Goal: Use online tool/utility: Utilize a website feature to perform a specific function

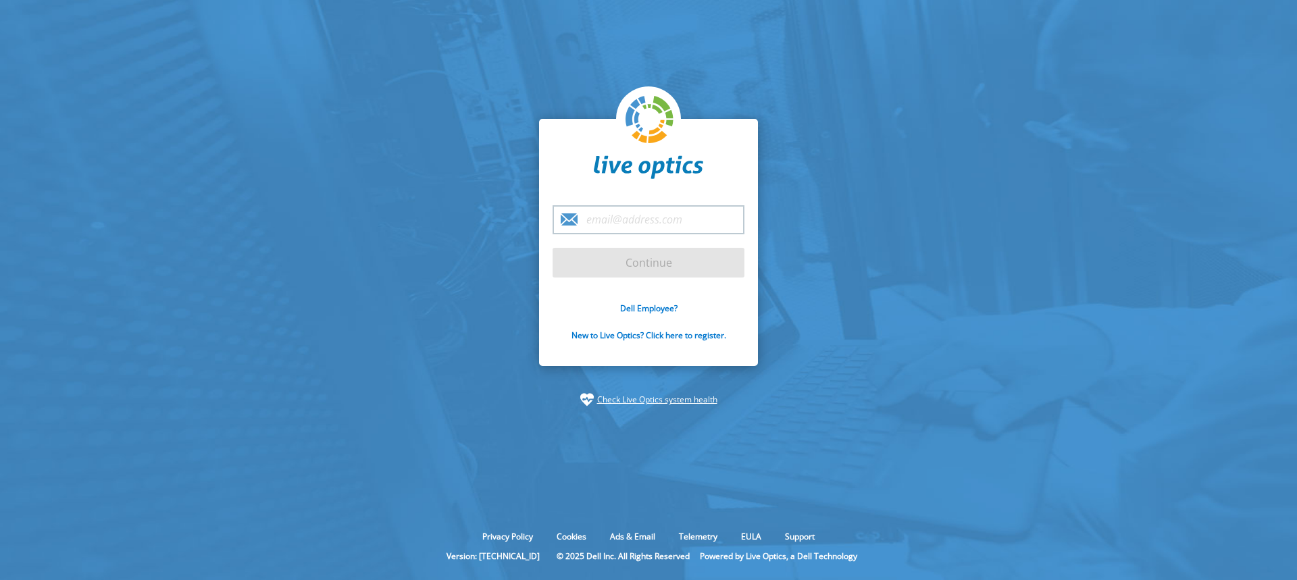
click at [614, 218] on input "email" at bounding box center [648, 219] width 192 height 29
type input "[EMAIL_ADDRESS][DOMAIN_NAME]"
click at [552, 248] on input "Continue" at bounding box center [648, 263] width 192 height 30
click at [631, 265] on input "Continue" at bounding box center [648, 263] width 192 height 30
click at [622, 262] on input "Continue" at bounding box center [648, 263] width 192 height 30
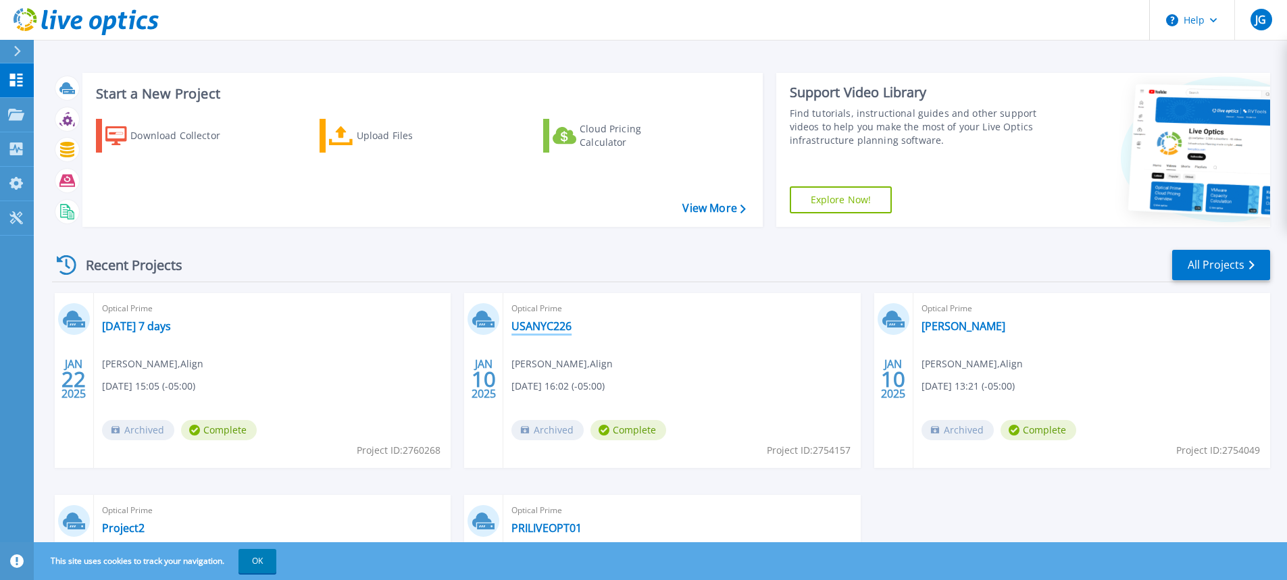
click at [547, 320] on link "USANYC226" at bounding box center [541, 326] width 60 height 14
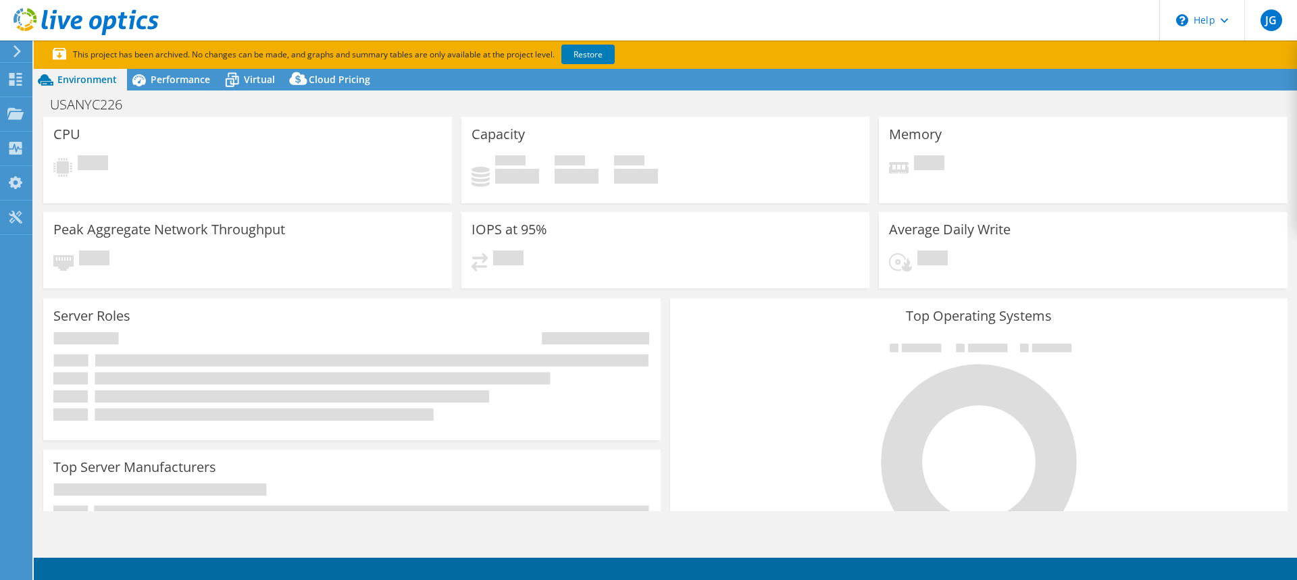
select select "USEast"
select select "USD"
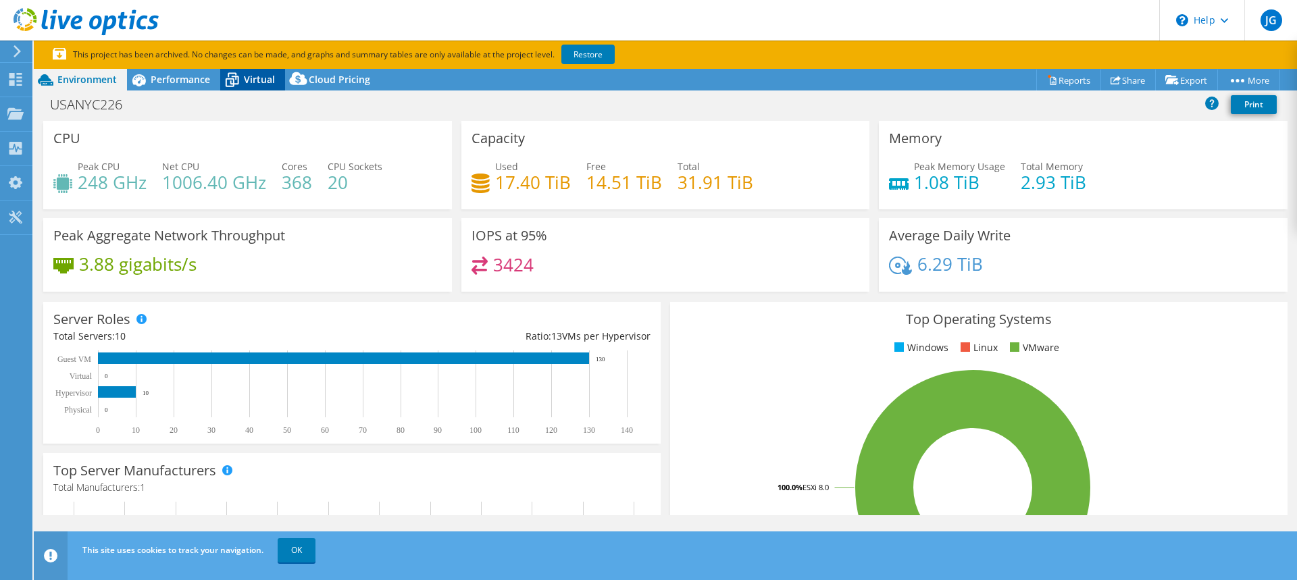
click at [251, 80] on span "Virtual" at bounding box center [259, 79] width 31 height 13
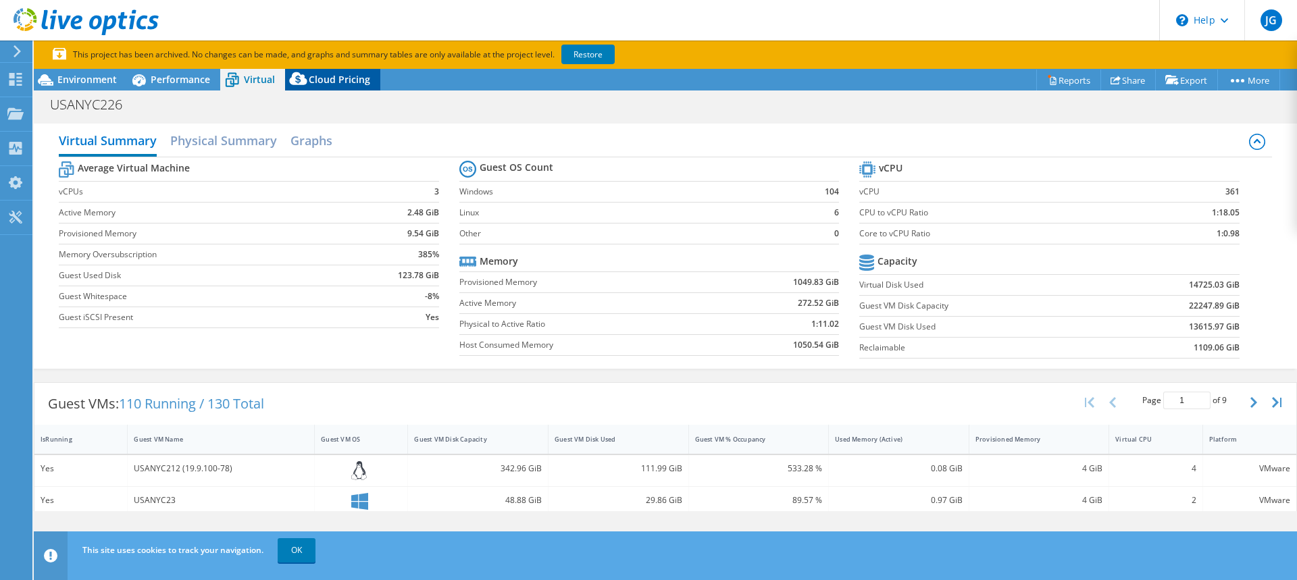
click at [325, 76] on span "Cloud Pricing" at bounding box center [339, 79] width 61 height 13
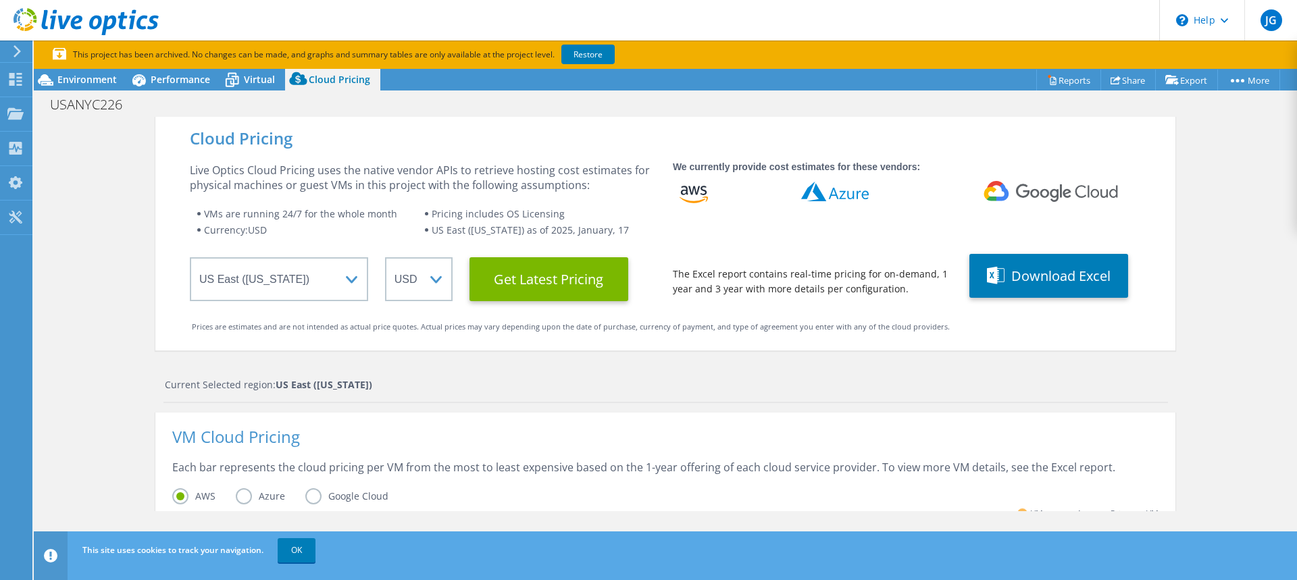
scroll to position [203, 0]
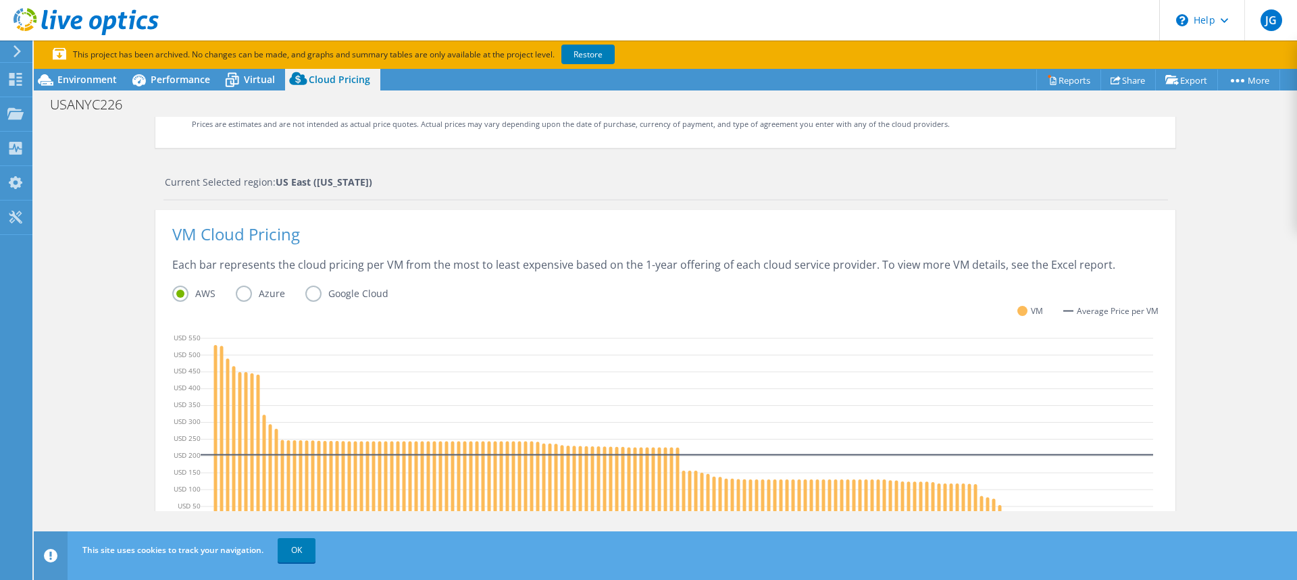
click at [236, 296] on label "Azure" at bounding box center [271, 294] width 70 height 16
click at [0, 0] on input "Azure" at bounding box center [0, 0] width 0 height 0
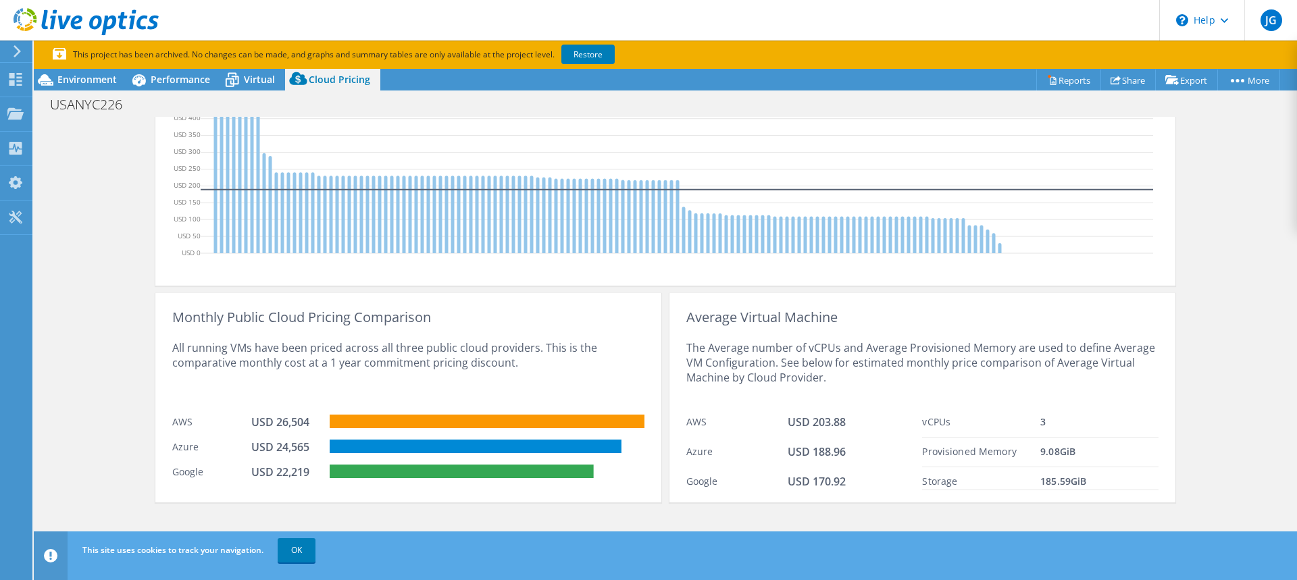
scroll to position [507, 0]
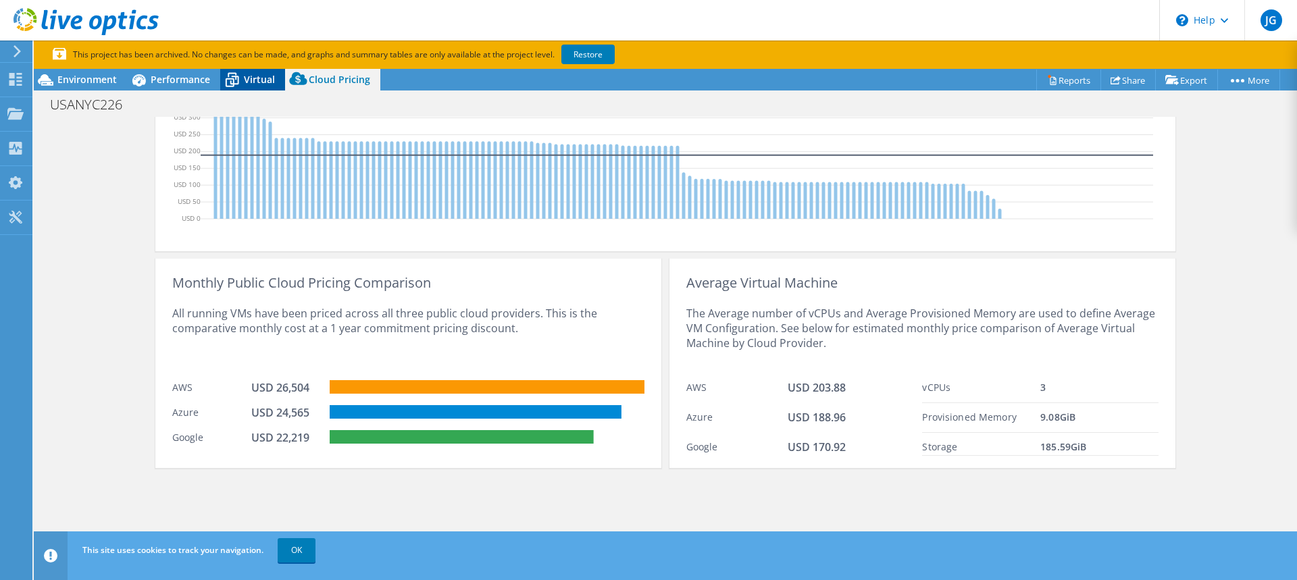
click at [242, 88] on icon at bounding box center [232, 80] width 24 height 24
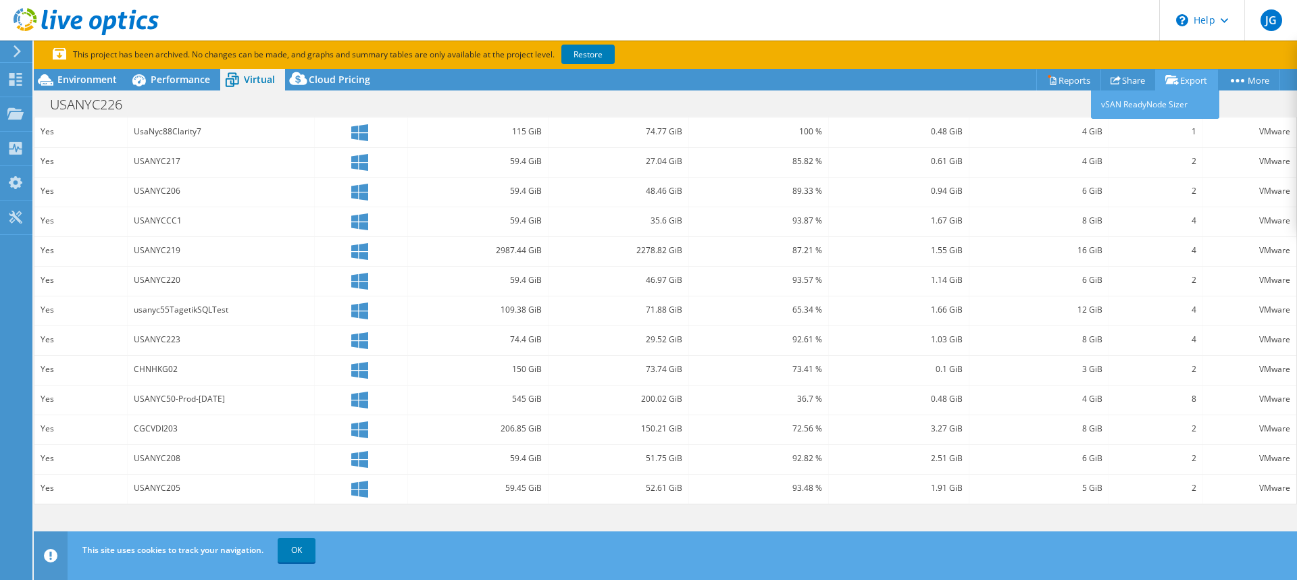
click at [1185, 77] on link "Export" at bounding box center [1186, 80] width 63 height 21
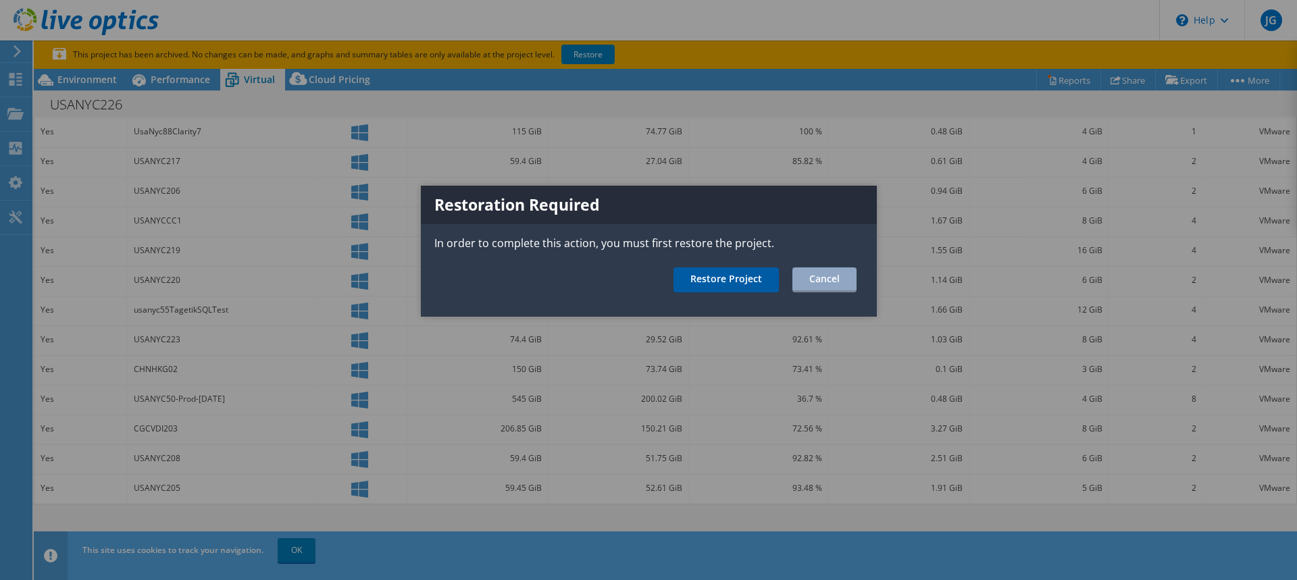
click at [741, 279] on link "Restore Project" at bounding box center [725, 279] width 105 height 25
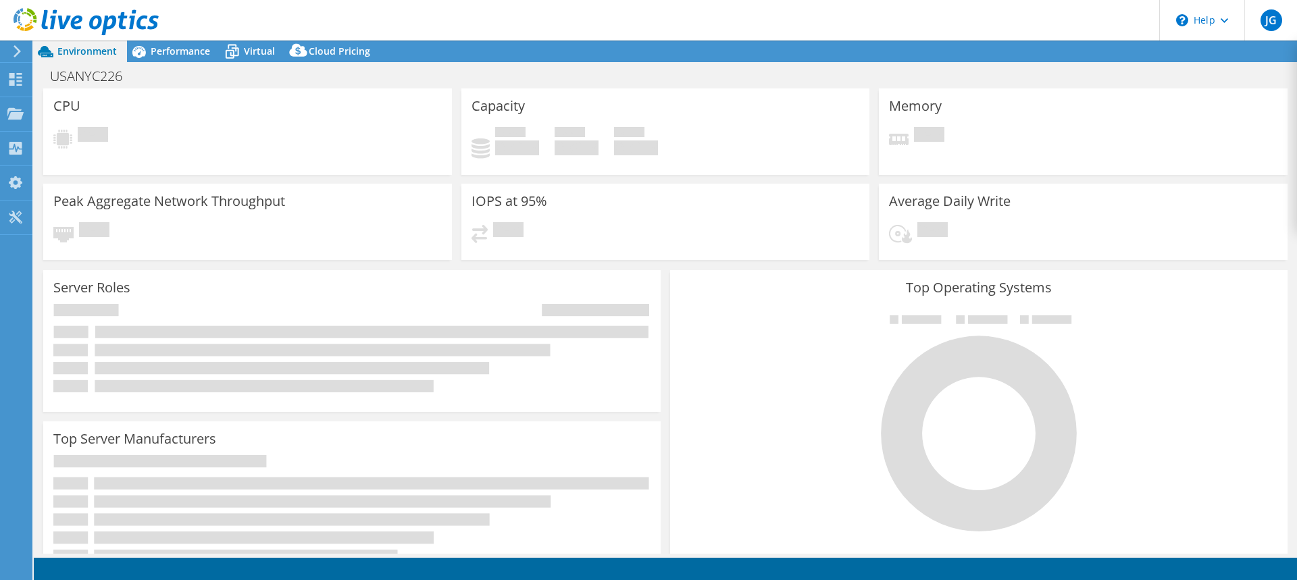
select select "USEast"
select select "USD"
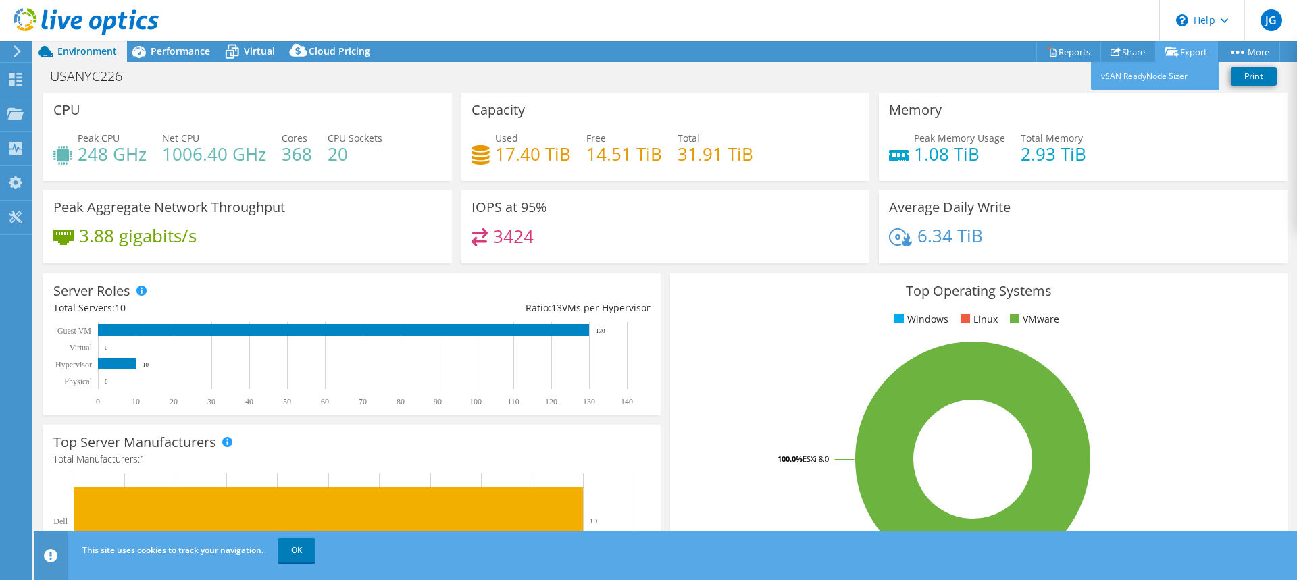
click at [1167, 49] on icon at bounding box center [1172, 52] width 14 height 10
click at [1128, 24] on header "JG End User Jason Gross jgross@align.com Align My Profile Log Out \n Help Explo…" at bounding box center [648, 20] width 1297 height 41
click at [1172, 59] on link "Export" at bounding box center [1186, 51] width 63 height 21
click at [1165, 50] on icon at bounding box center [1172, 52] width 14 height 10
click at [1158, 70] on link "vSAN ReadyNode Sizer" at bounding box center [1155, 76] width 128 height 28
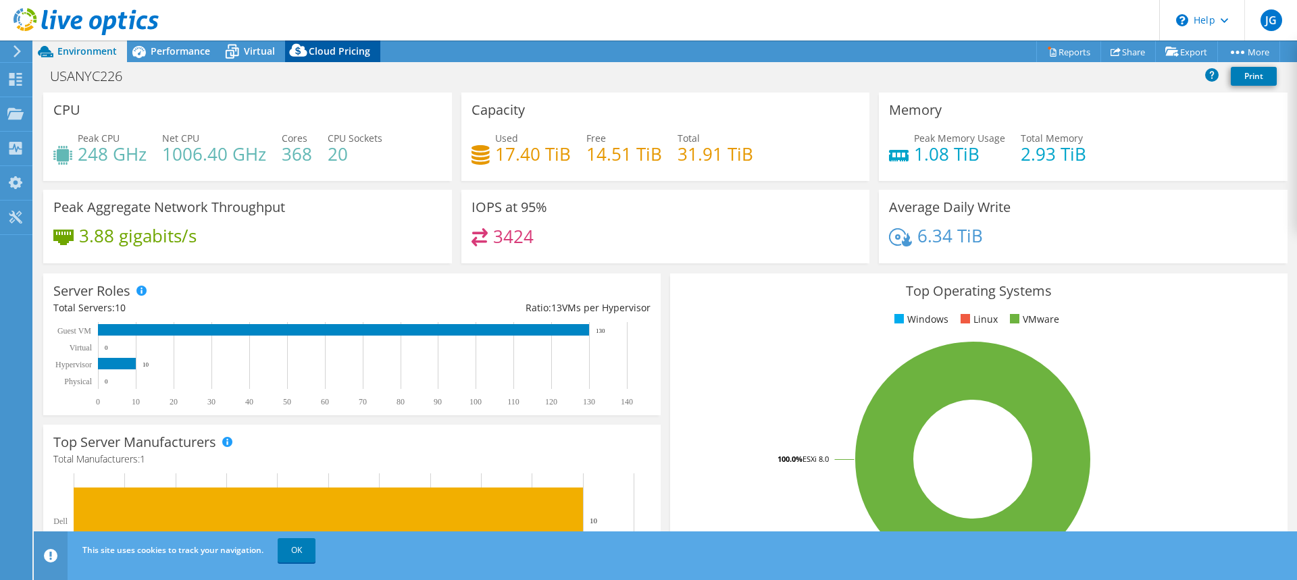
click at [340, 55] on span "Cloud Pricing" at bounding box center [339, 51] width 61 height 13
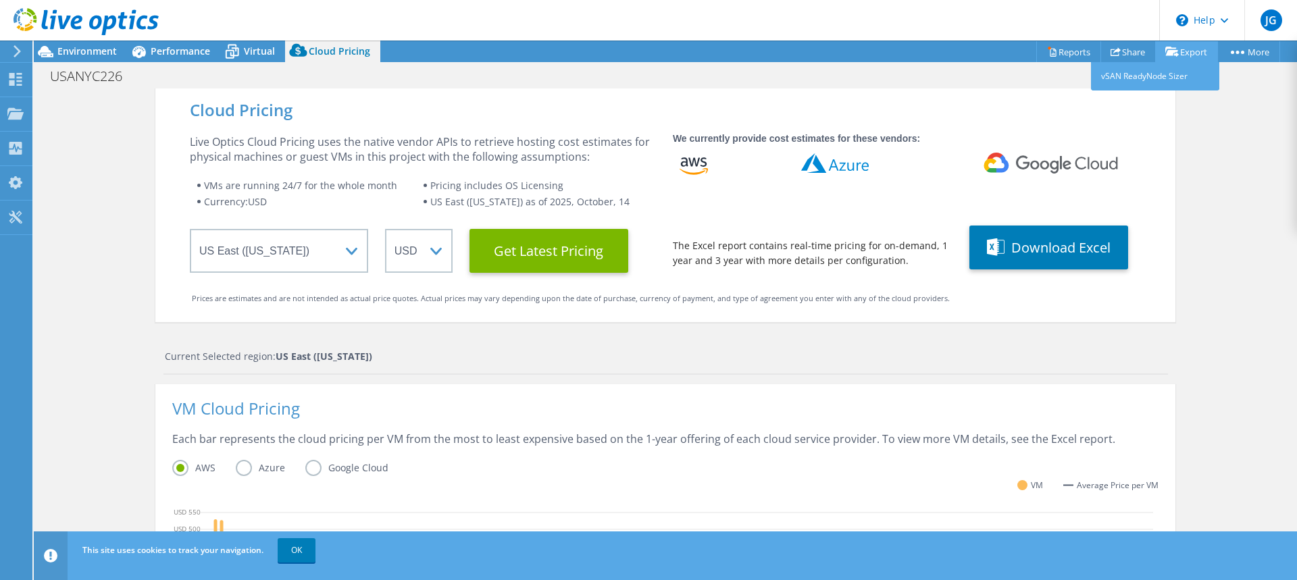
click at [1189, 53] on link "Export" at bounding box center [1186, 51] width 63 height 21
click at [1057, 52] on link "Reports" at bounding box center [1068, 51] width 65 height 21
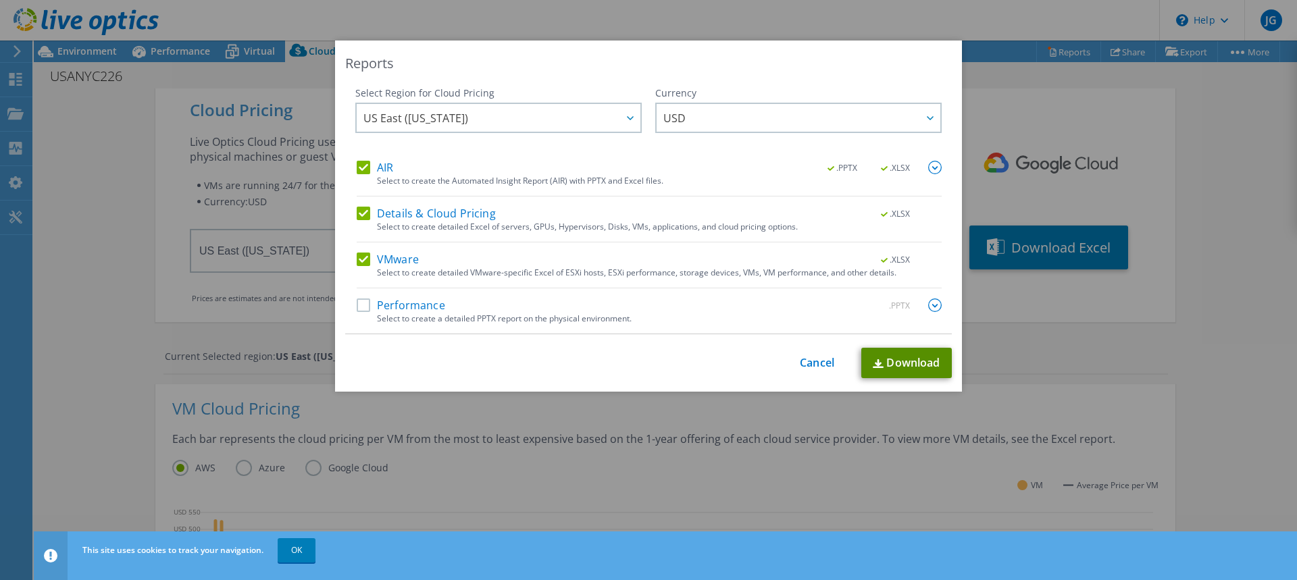
click at [892, 367] on link "Download" at bounding box center [906, 363] width 90 height 30
click at [811, 363] on link "Cancel" at bounding box center [817, 363] width 34 height 13
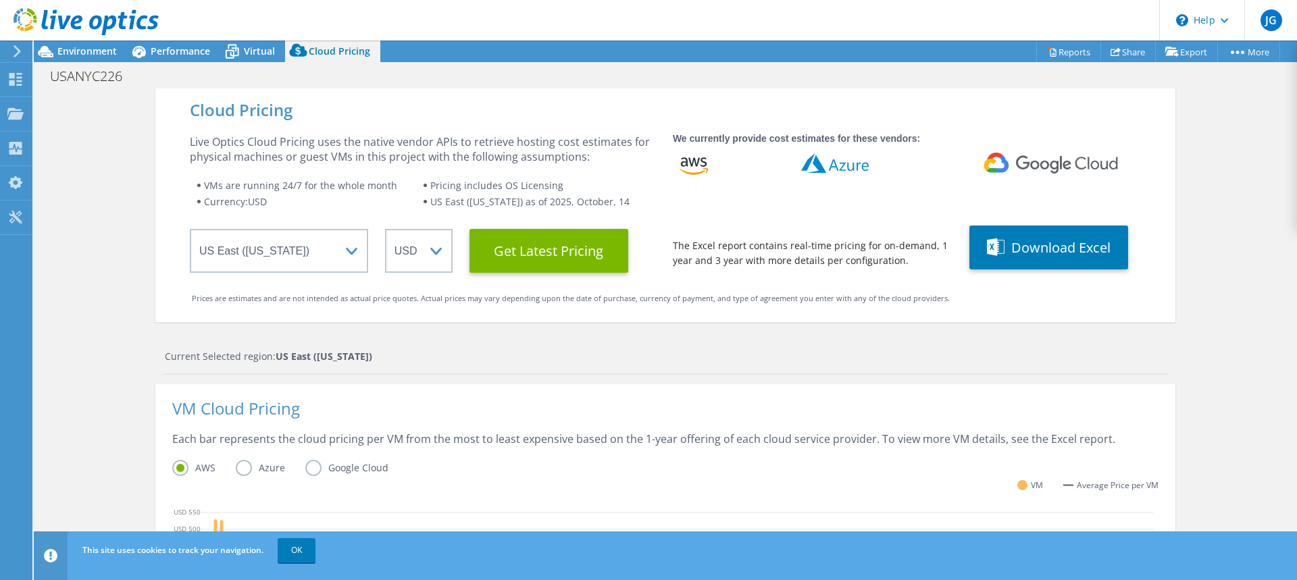
scroll to position [135, 0]
click at [251, 473] on label "Azure" at bounding box center [271, 468] width 70 height 16
click at [0, 0] on input "Azure" at bounding box center [0, 0] width 0 height 0
click at [296, 546] on link "OK" at bounding box center [297, 550] width 38 height 24
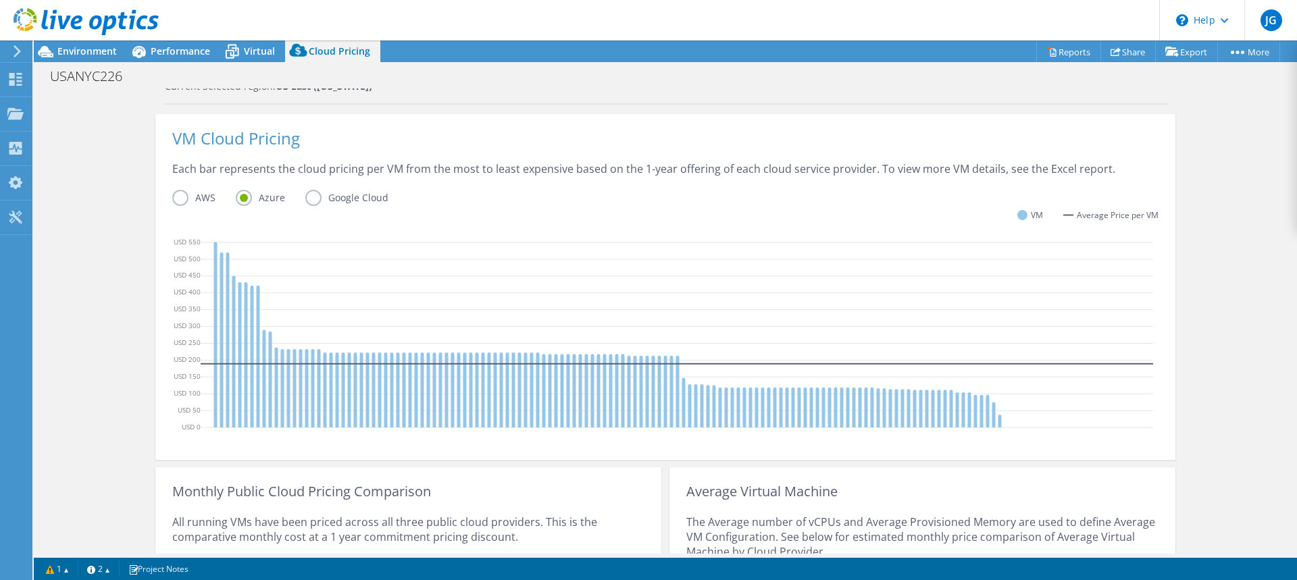
scroll to position [436, 0]
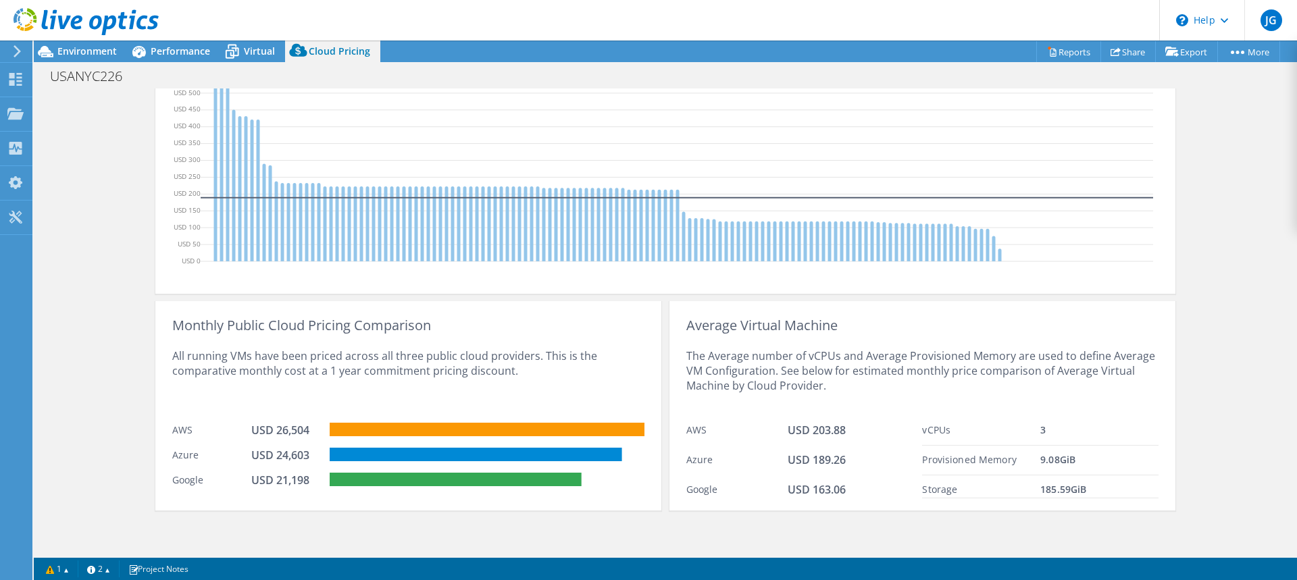
drag, startPoint x: 332, startPoint y: 490, endPoint x: 340, endPoint y: 484, distance: 10.3
click at [338, 485] on div "Monthly Public Cloud Pricing Comparison All running VMs have been priced across…" at bounding box center [408, 405] width 506 height 209
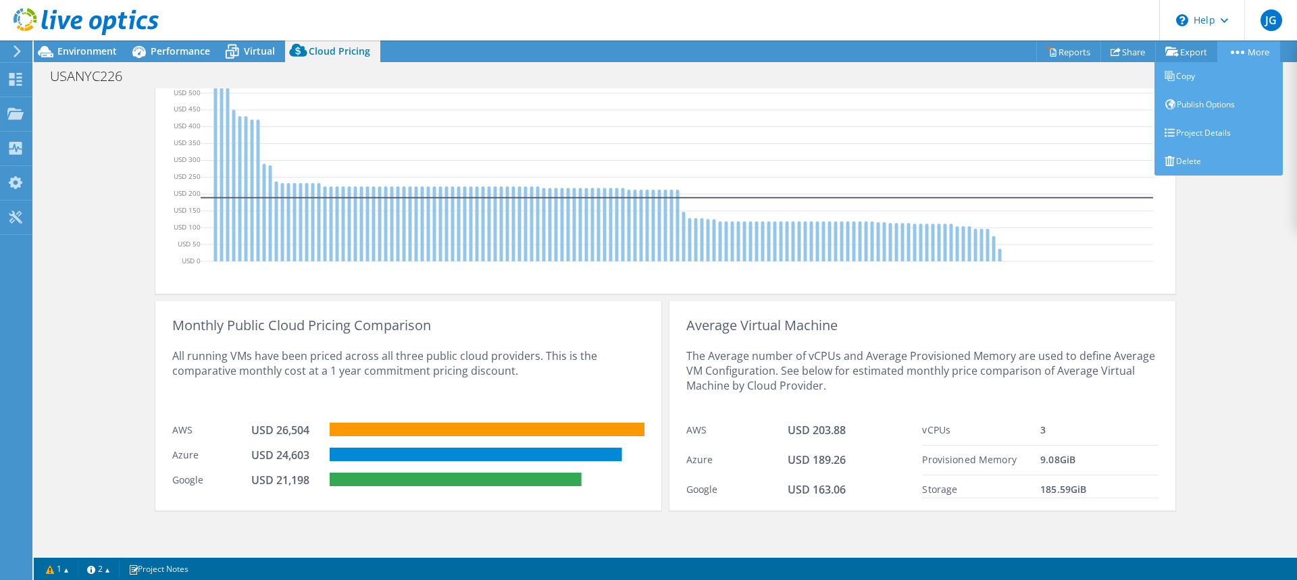
click at [1236, 51] on icon at bounding box center [1237, 52] width 14 height 3
click at [1215, 131] on link "Project Details" at bounding box center [1218, 133] width 128 height 28
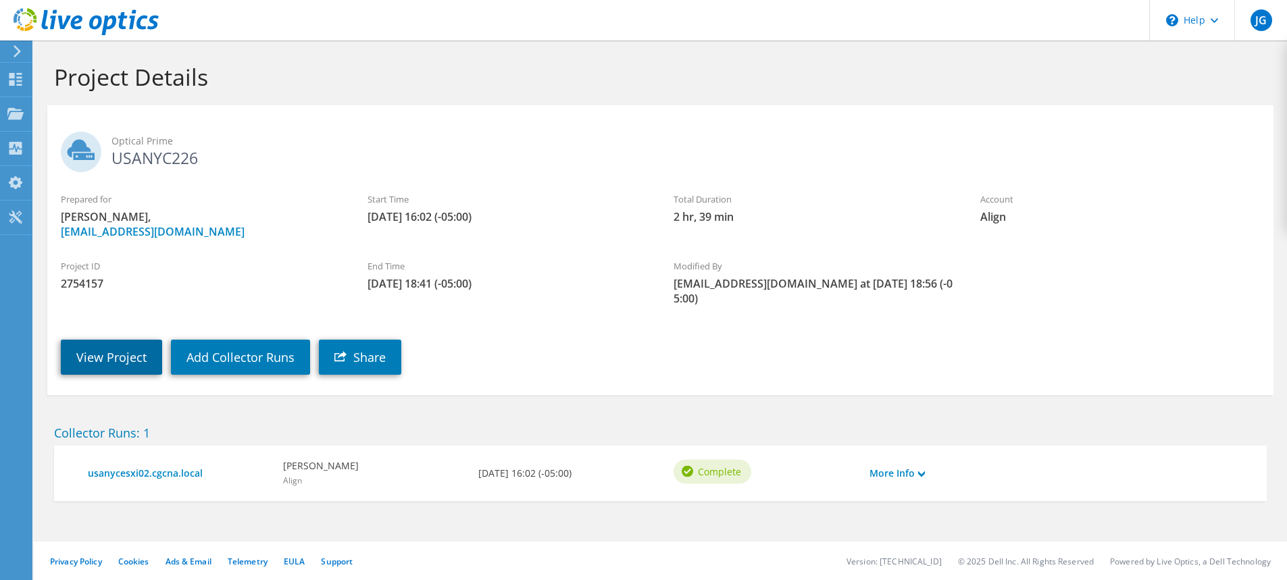
click at [103, 340] on link "View Project" at bounding box center [111, 357] width 101 height 35
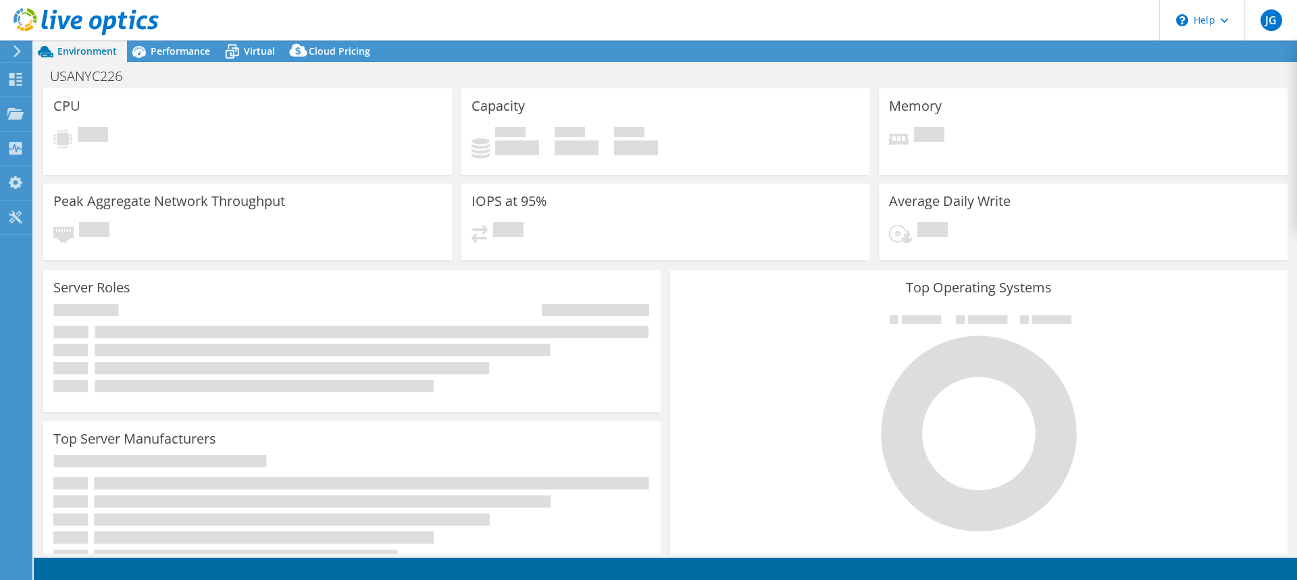
select select "USEast"
select select "USD"
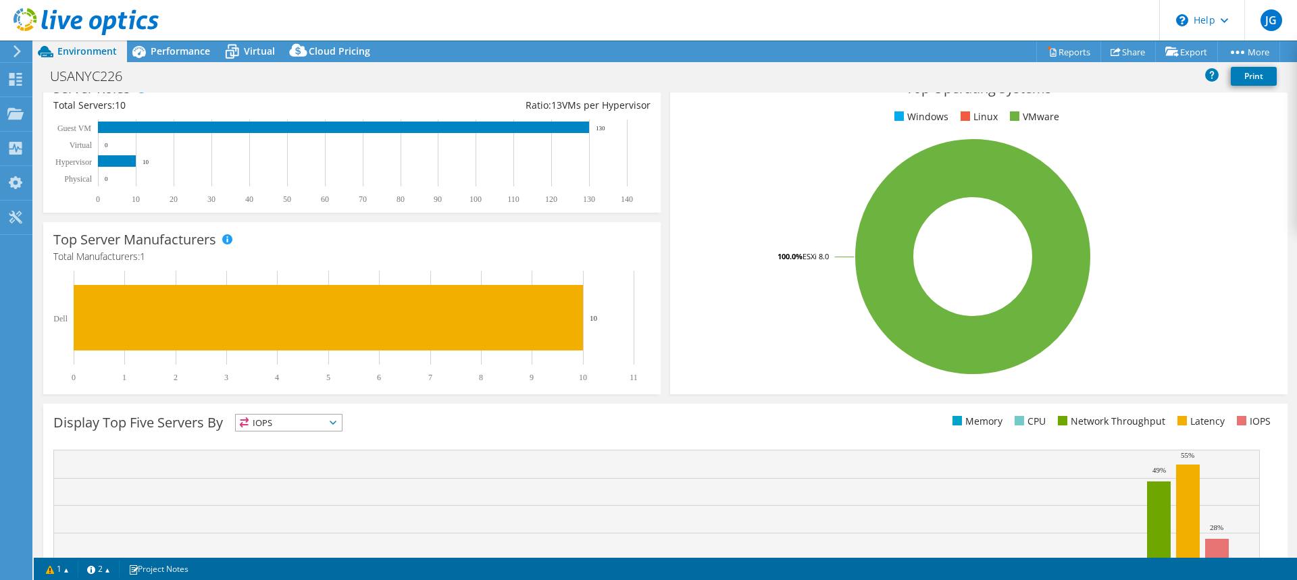
scroll to position [321, 0]
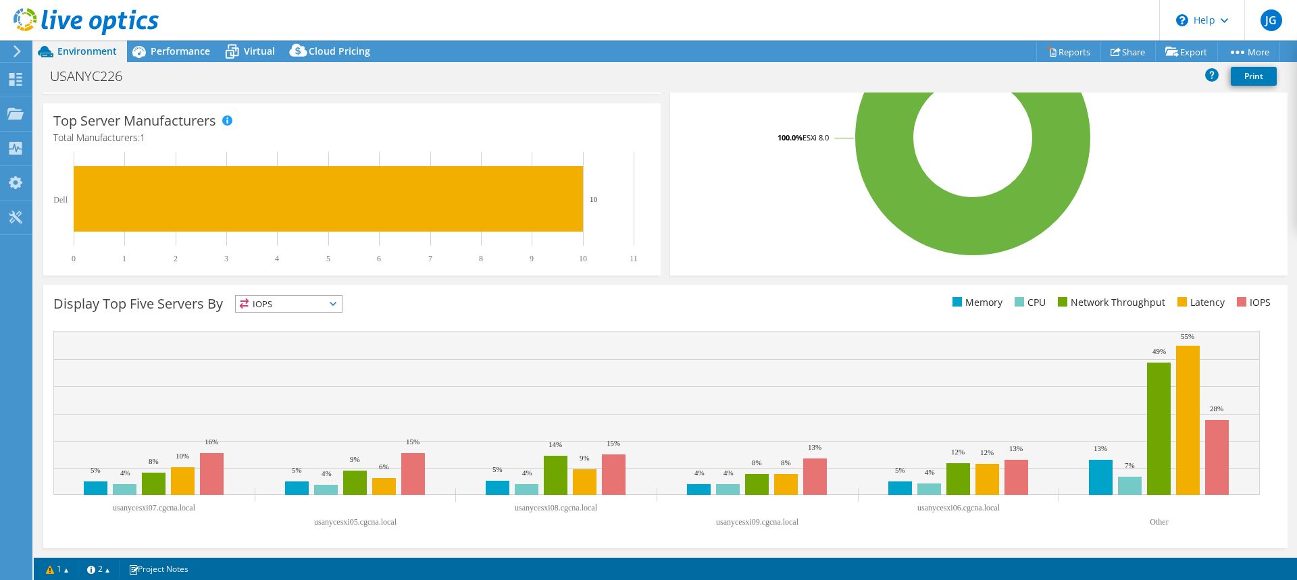
click at [336, 304] on icon at bounding box center [333, 304] width 7 height 4
click at [310, 356] on li "CPU" at bounding box center [289, 359] width 106 height 19
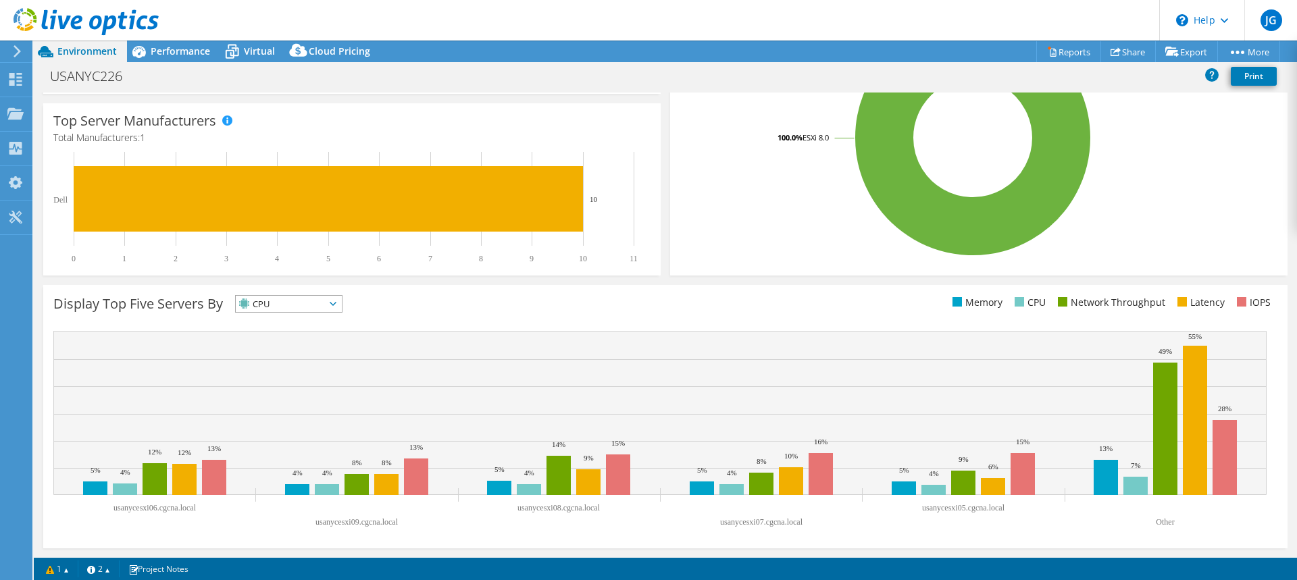
scroll to position [0, 0]
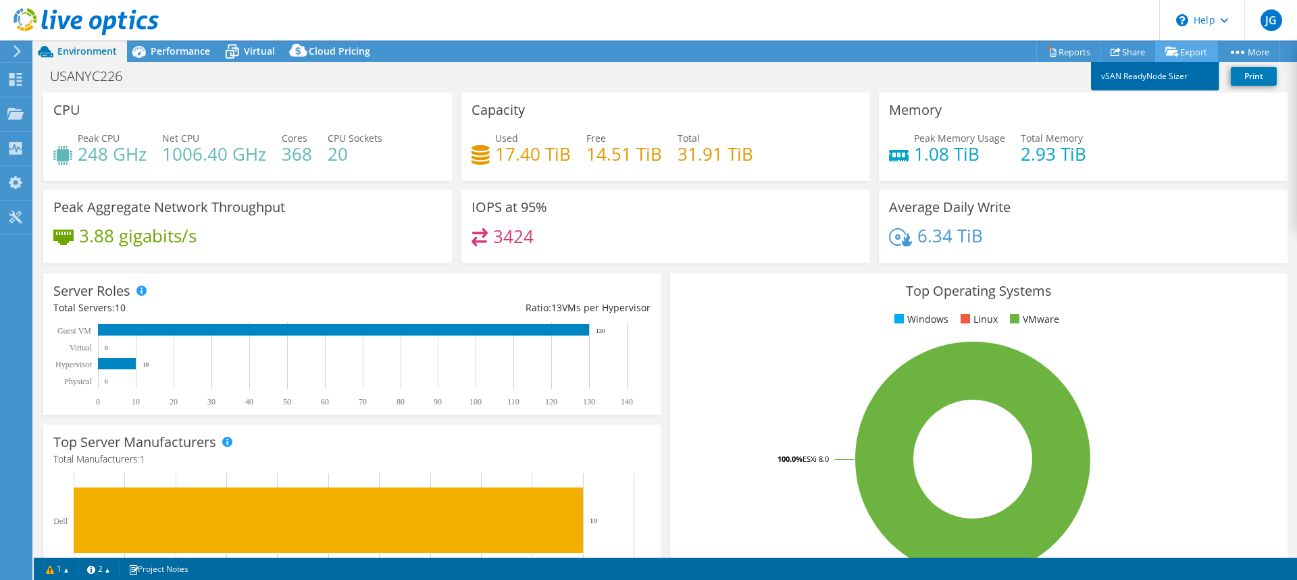
click at [1141, 76] on link "vSAN ReadyNode Sizer" at bounding box center [1155, 76] width 128 height 28
